Goal: Obtain resource: Download file/media

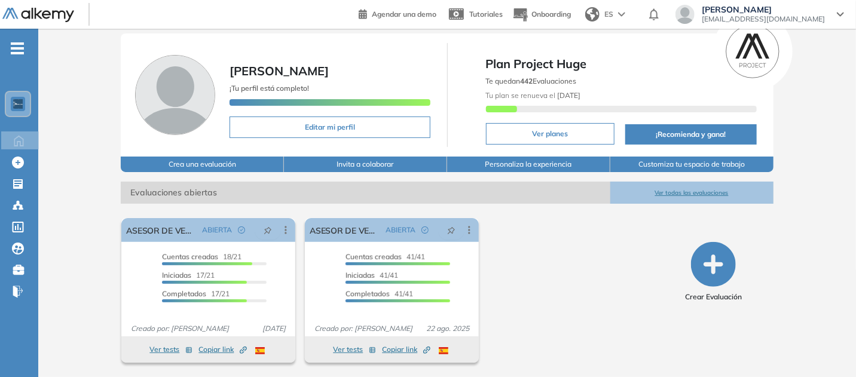
scroll to position [272, 0]
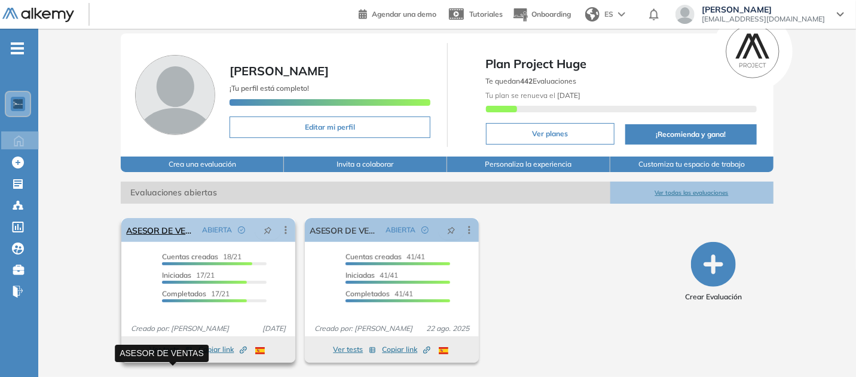
click at [171, 218] on link "ASESOR DE VENTAS" at bounding box center [161, 230] width 71 height 24
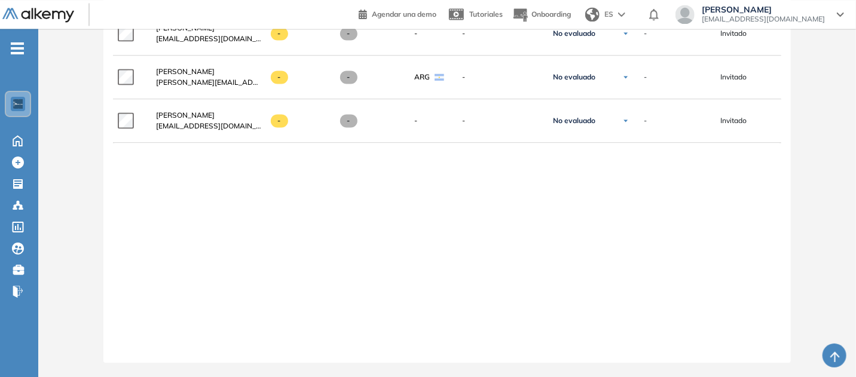
scroll to position [1399, 0]
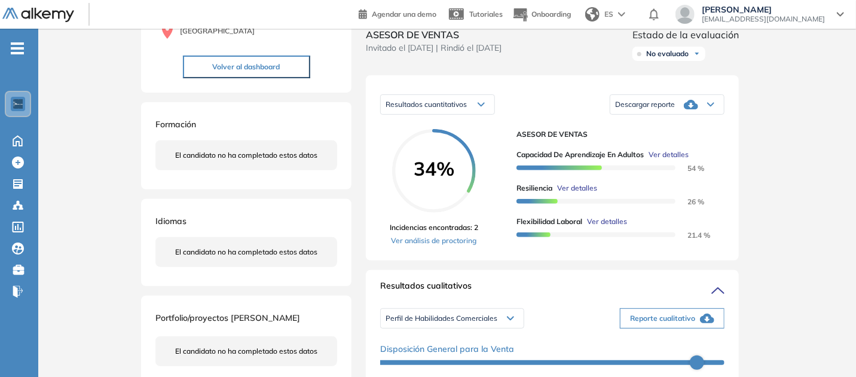
scroll to position [140, 0]
click at [714, 106] on icon at bounding box center [710, 103] width 7 height 5
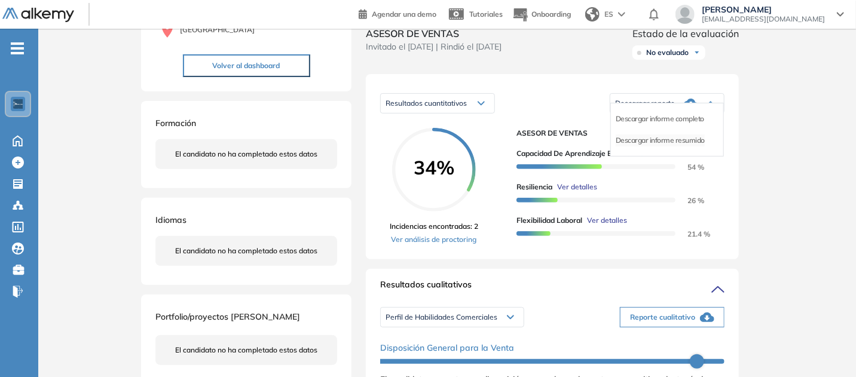
click at [705, 146] on li "Descargar informe resumido" at bounding box center [659, 140] width 89 height 12
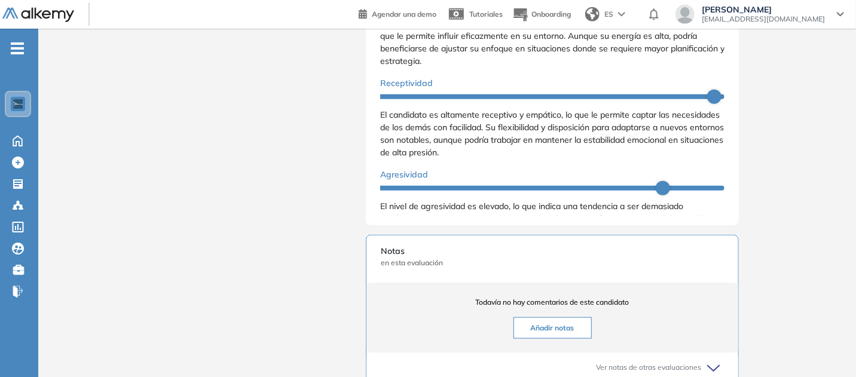
scroll to position [517, 0]
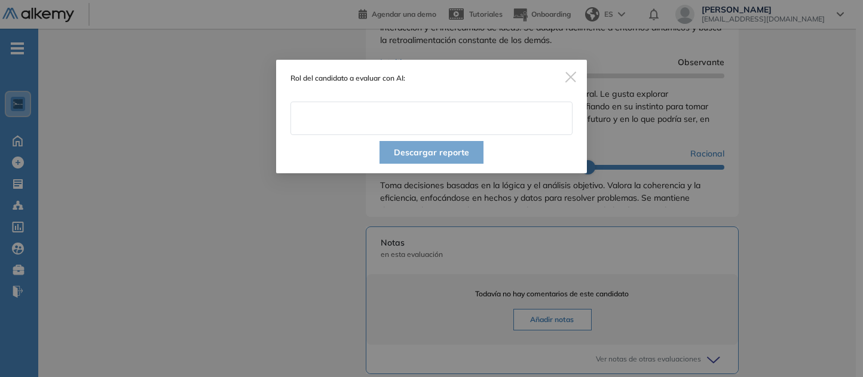
click at [423, 135] on input "text" at bounding box center [431, 118] width 282 height 33
type input "**********"
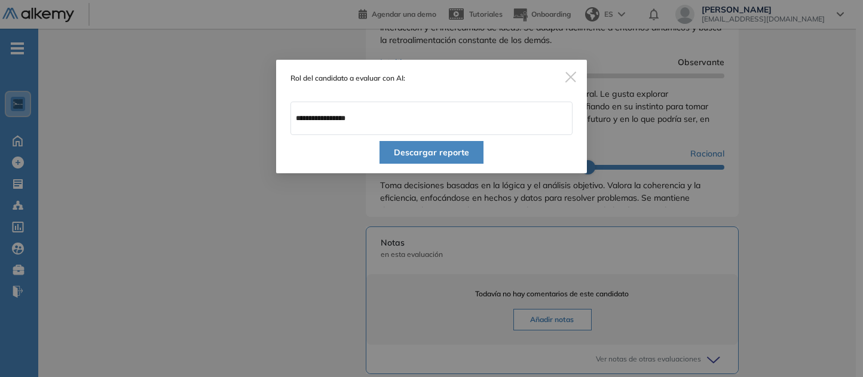
click at [455, 164] on button "Descargar reporte" at bounding box center [431, 152] width 104 height 23
